Goal: Transaction & Acquisition: Obtain resource

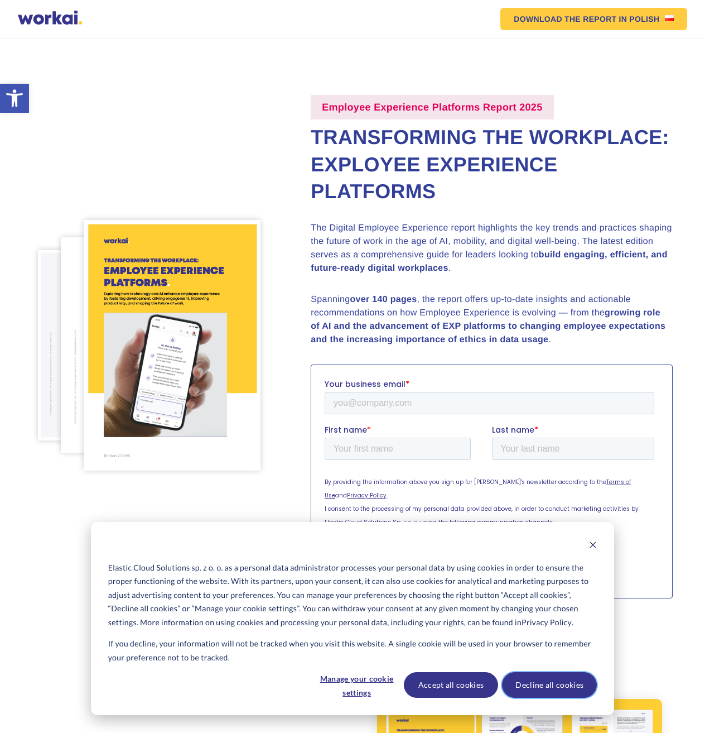
click at [528, 682] on button "Decline all cookies" at bounding box center [549, 685] width 95 height 26
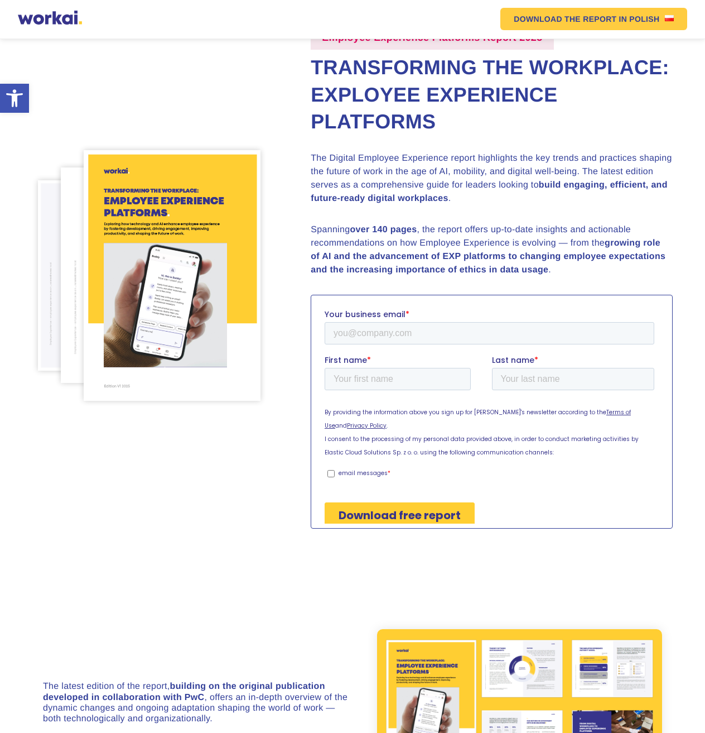
scroll to position [112, 0]
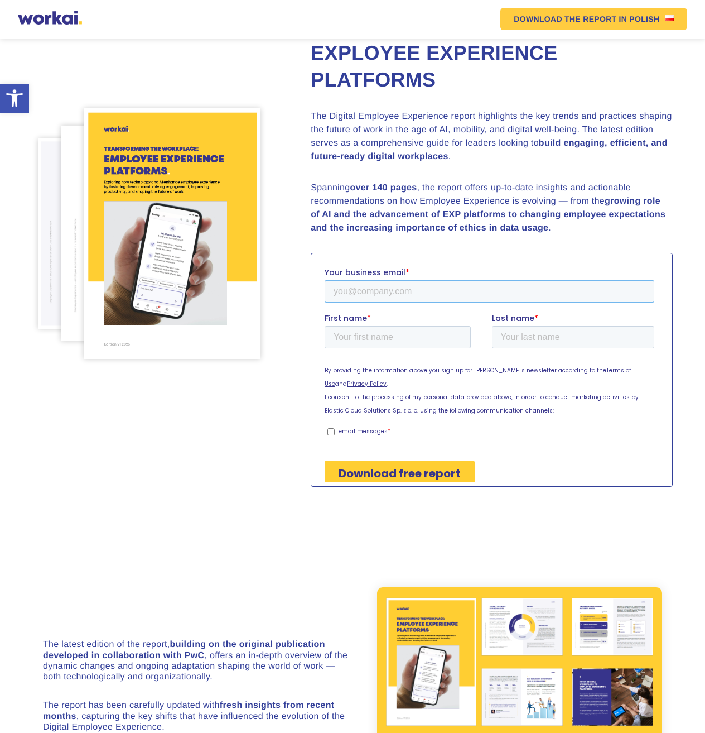
click at [416, 287] on input "Your business email *" at bounding box center [490, 291] width 330 height 22
type input "I"
type input "[EMAIL_ADDRESS][PERSON_NAME][DOMAIN_NAME]"
click at [403, 338] on input "First name *" at bounding box center [398, 336] width 146 height 22
type input "Istvan"
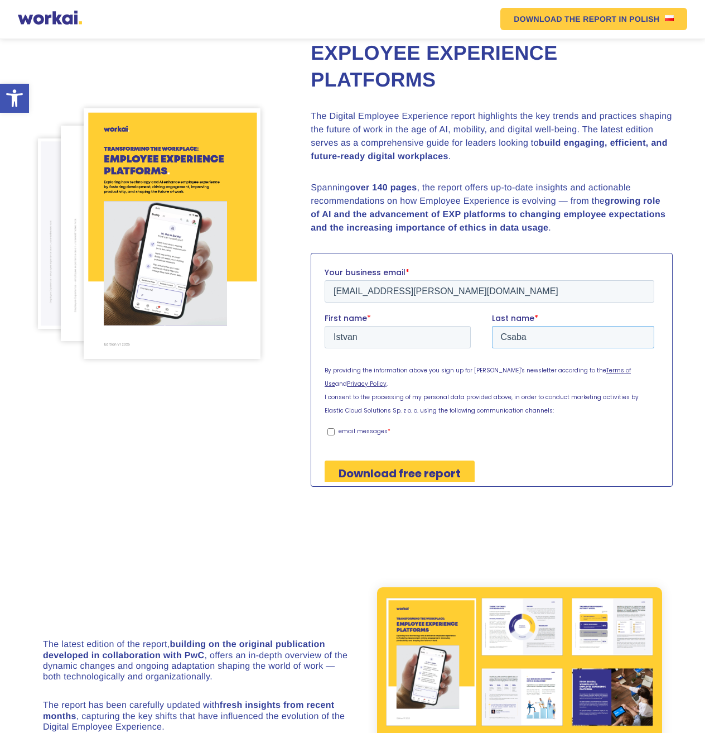
type input "Csaba"
click at [360, 426] on p "email messages" at bounding box center [363, 430] width 49 height 8
click at [335, 427] on input "email messages *" at bounding box center [331, 430] width 7 height 7
checkbox input "true"
click at [375, 460] on input "Download free report" at bounding box center [400, 473] width 150 height 26
